Goal: Book appointment/travel/reservation

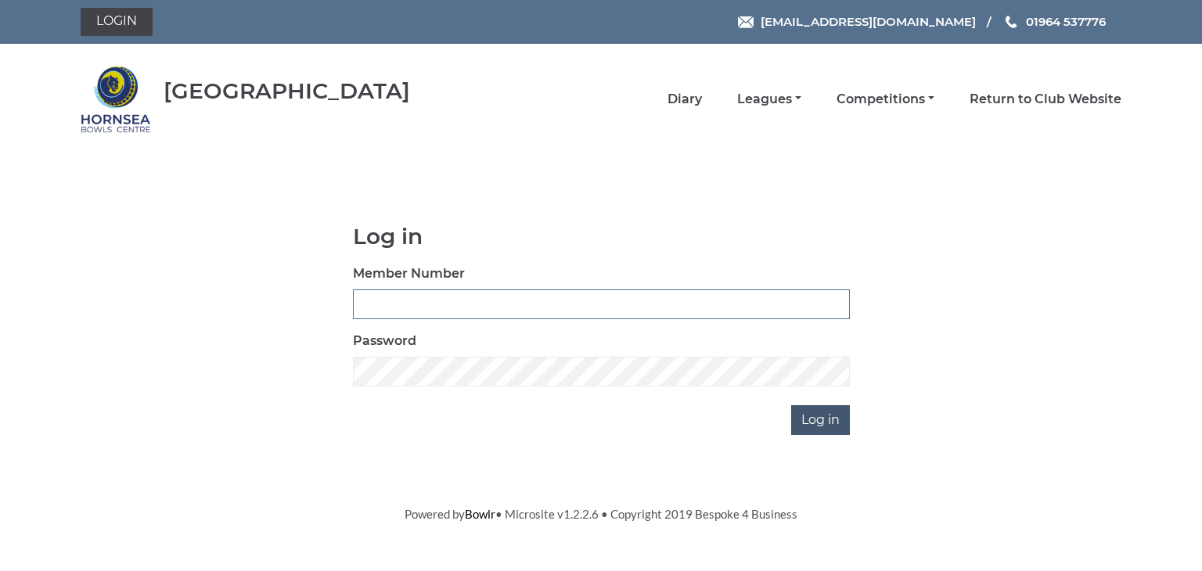
type input "0902"
click at [815, 419] on input "Log in" at bounding box center [820, 420] width 59 height 30
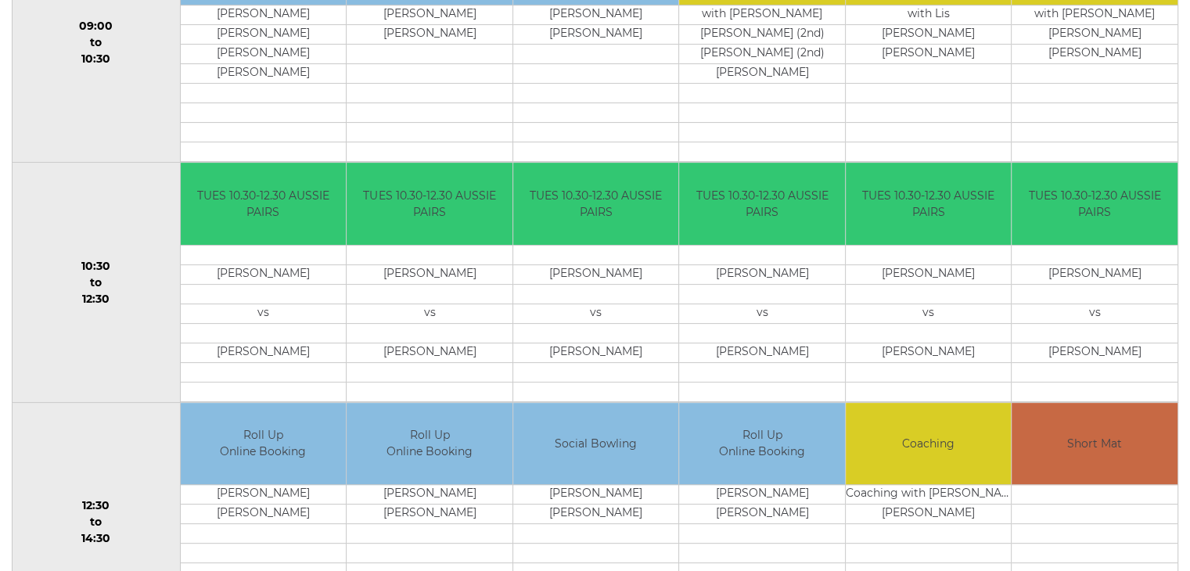
scroll to position [235, 0]
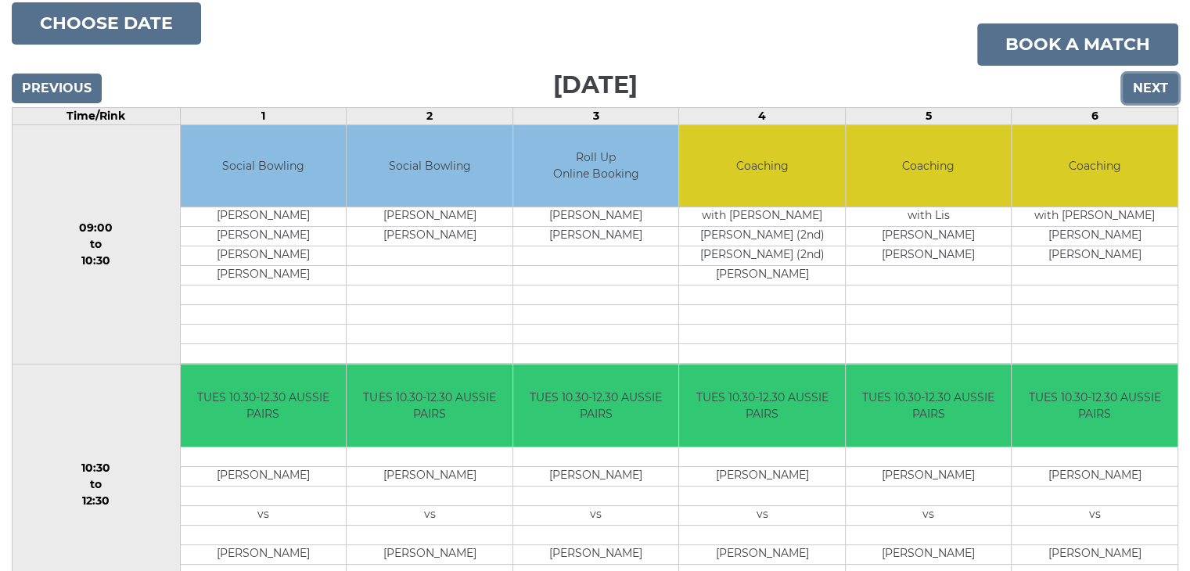
click at [1152, 85] on input "Next" at bounding box center [1151, 89] width 56 height 30
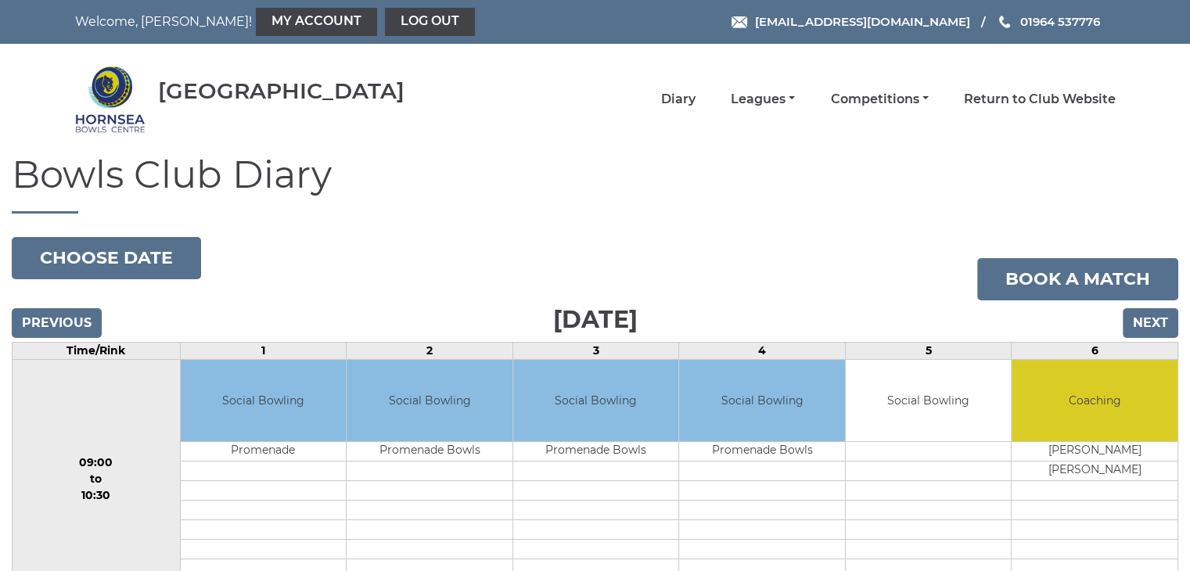
drag, startPoint x: 1133, startPoint y: 307, endPoint x: 1138, endPoint y: 315, distance: 8.5
click at [1135, 311] on div "Previous Next" at bounding box center [595, 311] width 1167 height 23
click at [1145, 322] on input "Next" at bounding box center [1151, 323] width 56 height 30
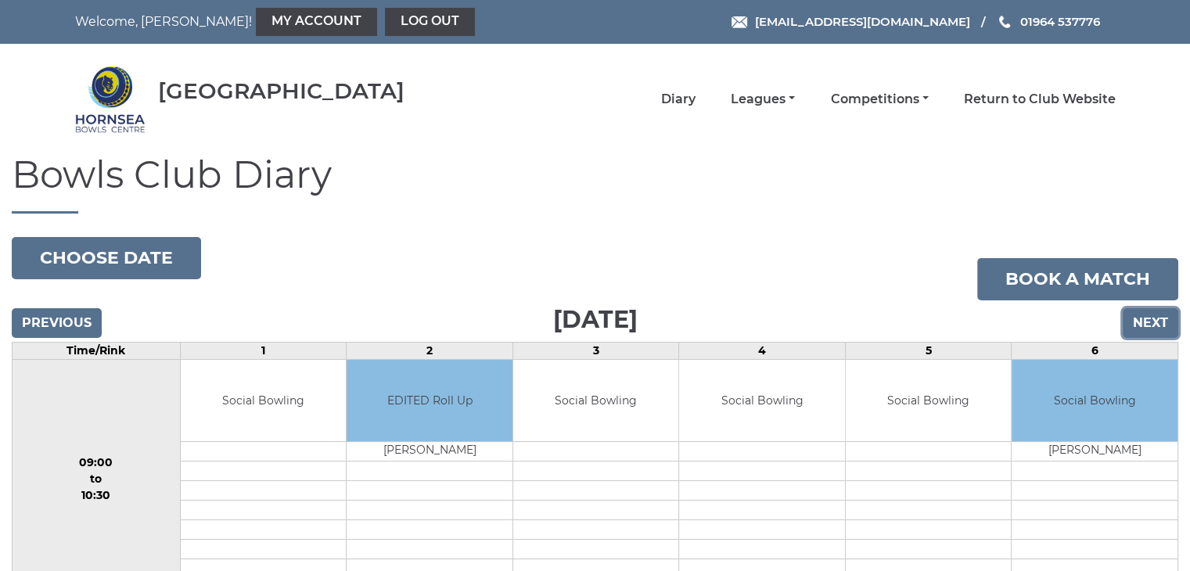
click at [1145, 319] on input "Next" at bounding box center [1151, 323] width 56 height 30
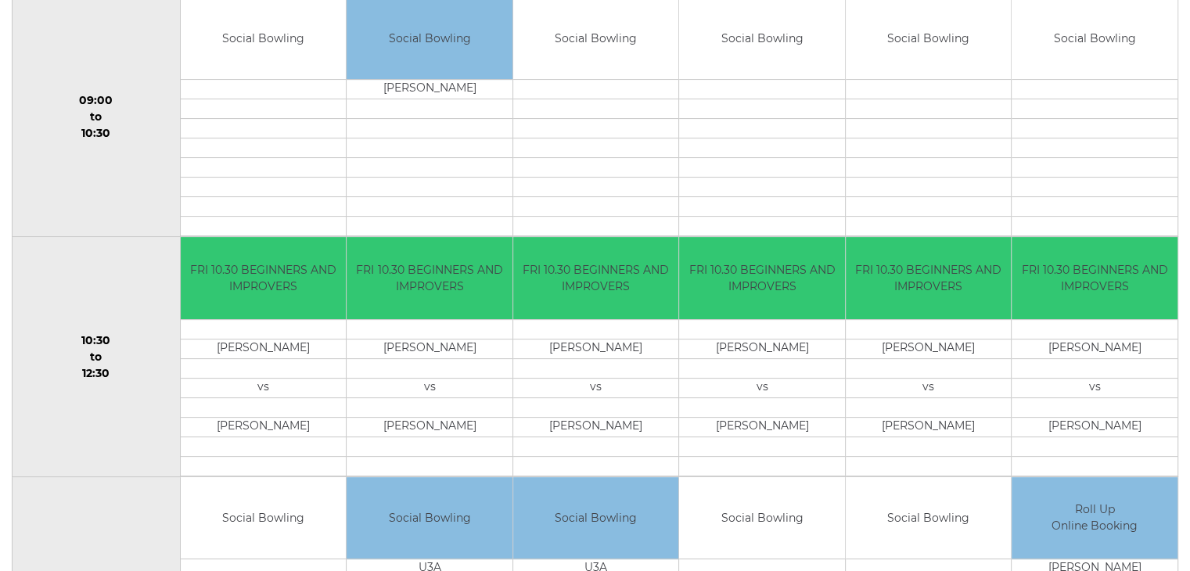
scroll to position [469, 0]
